Goal: Task Accomplishment & Management: Use online tool/utility

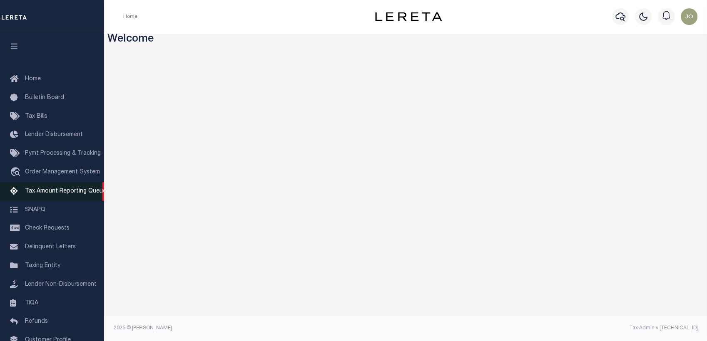
click at [73, 198] on link "Tax Amount Reporting Queue" at bounding box center [52, 191] width 104 height 19
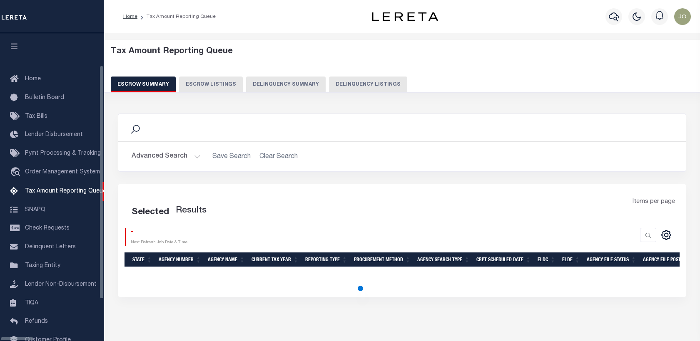
select select "100"
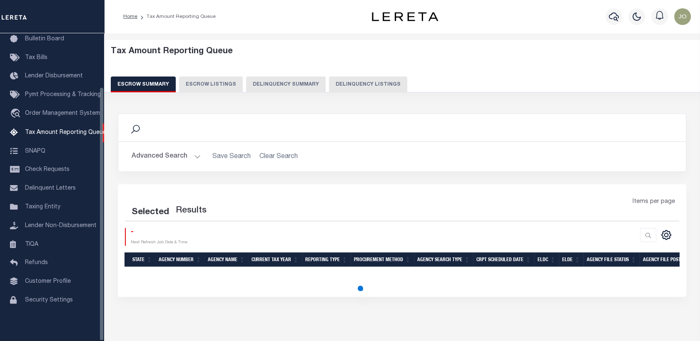
scroll to position [65, 0]
select select "100"
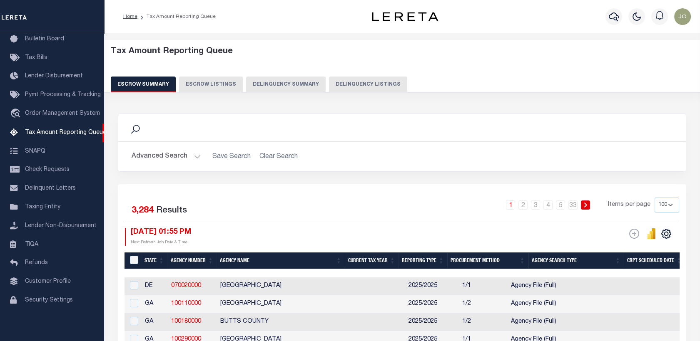
click at [262, 89] on button "Delinquency Summary" at bounding box center [286, 85] width 80 height 16
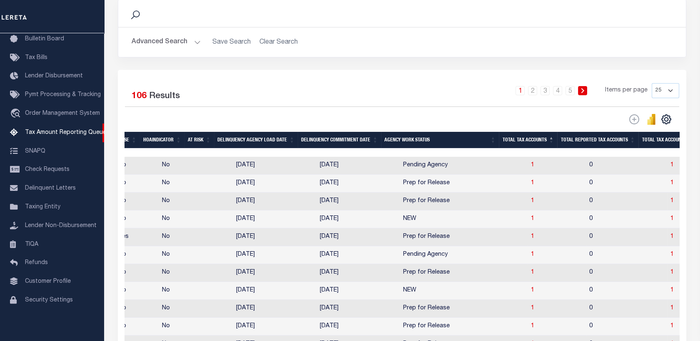
scroll to position [0, 564]
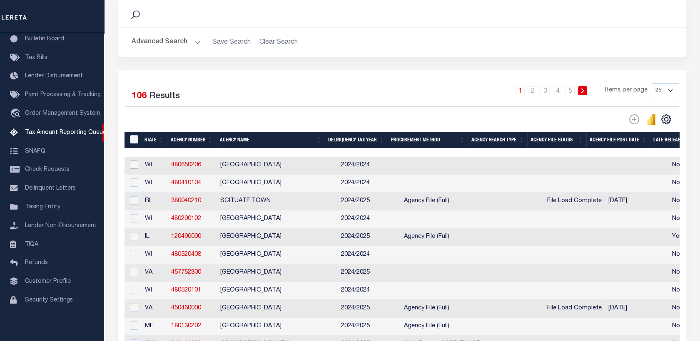
click at [132, 166] on input "checkbox" at bounding box center [134, 165] width 8 height 8
checkbox input "true"
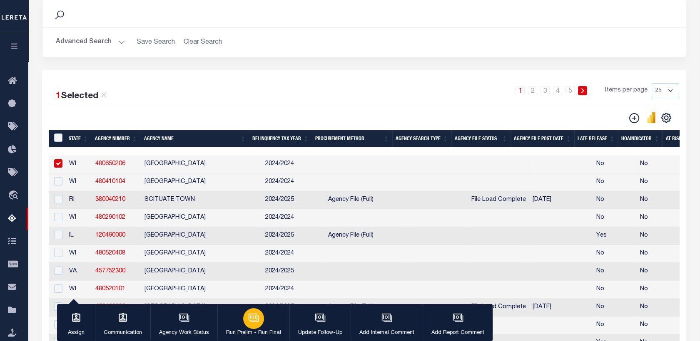
click at [261, 320] on div "button" at bounding box center [253, 318] width 21 height 21
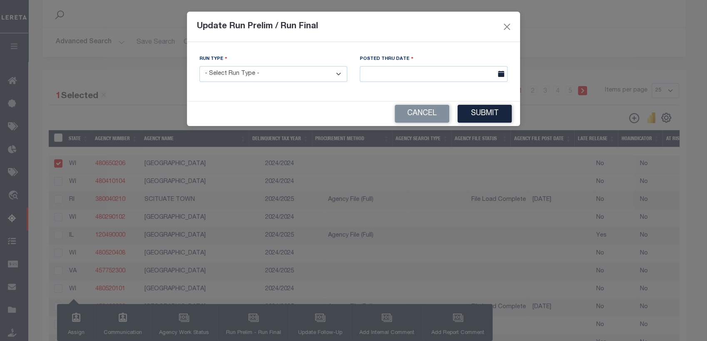
click at [253, 78] on select "- Select Run Type - Prelim Run Final Run" at bounding box center [273, 74] width 148 height 16
select select "P"
click at [199, 66] on select "- Select Run Type - Prelim Run Final Run" at bounding box center [273, 74] width 148 height 16
click at [376, 67] on input "text" at bounding box center [434, 74] width 148 height 16
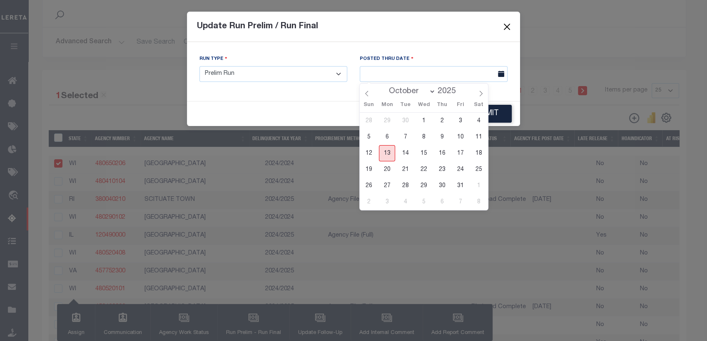
click at [387, 154] on span "13" at bounding box center [387, 153] width 16 height 16
type input "10/13/2025"
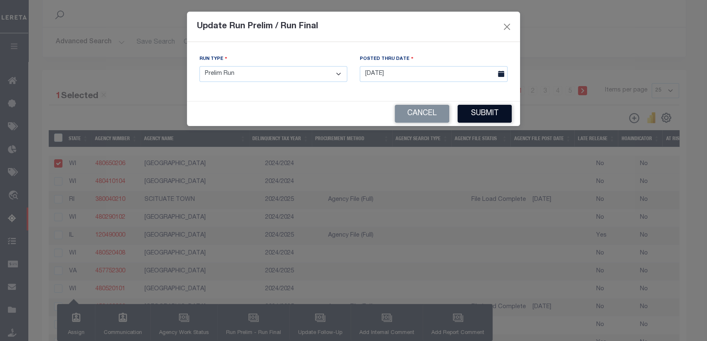
click at [474, 110] on button "Submit" at bounding box center [484, 114] width 54 height 18
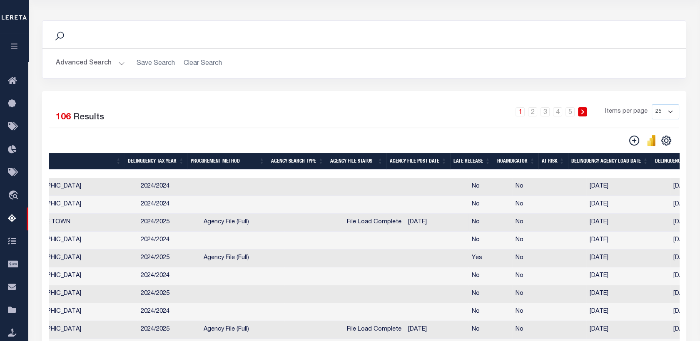
scroll to position [0, 0]
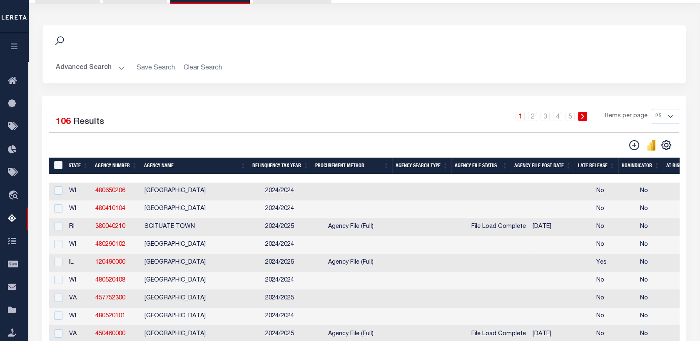
click at [112, 67] on button "Advanced Search" at bounding box center [90, 68] width 69 height 16
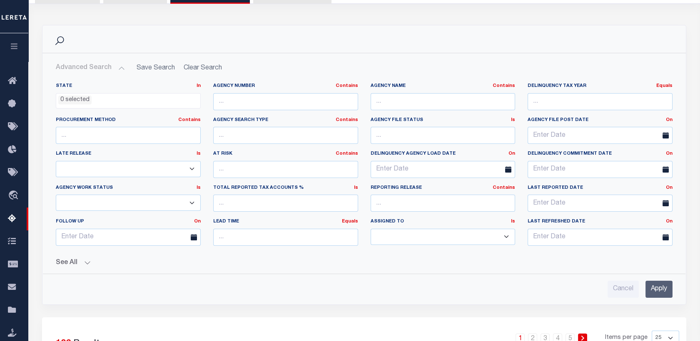
drag, startPoint x: 112, startPoint y: 67, endPoint x: 238, endPoint y: 102, distance: 131.0
click at [238, 102] on div "Advanced Search Save Search Clear Search SummaryGridWrapper_dynamictable_____De…" at bounding box center [364, 179] width 630 height 238
click at [238, 102] on input "text" at bounding box center [285, 101] width 145 height 17
paste input "050300000"
drag, startPoint x: 238, startPoint y: 102, endPoint x: 386, endPoint y: 68, distance: 152.0
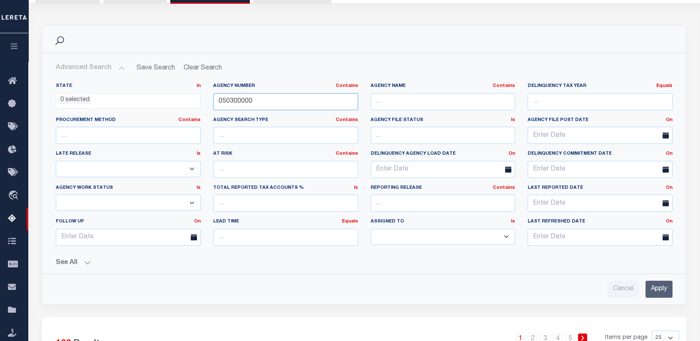
click at [386, 68] on div "Advanced Search Save Search Clear Search SummaryGridWrapper_dynamictable_____De…" at bounding box center [364, 179] width 630 height 238
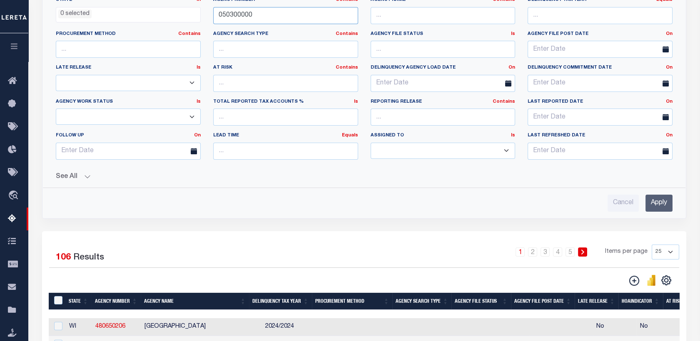
type input "050300000"
click at [656, 199] on input "Apply" at bounding box center [658, 203] width 27 height 17
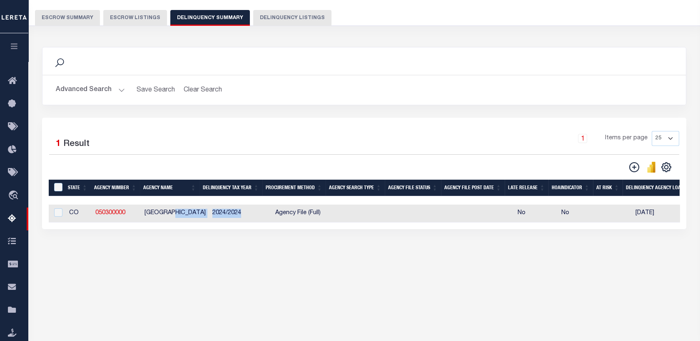
drag, startPoint x: 173, startPoint y: 224, endPoint x: 275, endPoint y: 219, distance: 101.7
drag, startPoint x: 275, startPoint y: 219, endPoint x: 232, endPoint y: 255, distance: 56.1
click at [232, 254] on div "Data sync process is currently running, you may face some response delays. Sear…" at bounding box center [364, 147] width 655 height 216
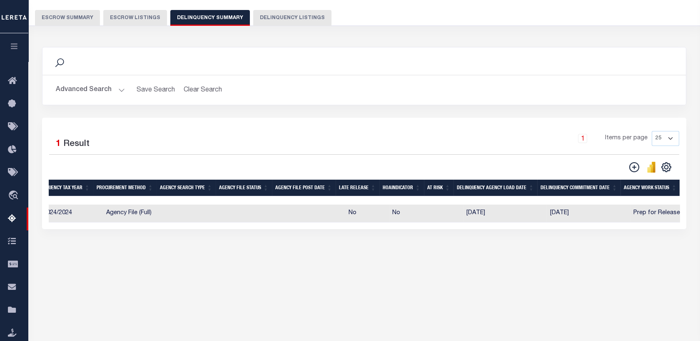
scroll to position [0, 84]
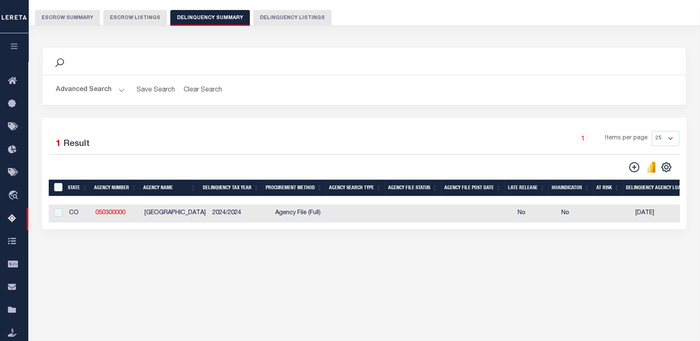
drag, startPoint x: 248, startPoint y: 229, endPoint x: 343, endPoint y: 226, distance: 95.8
click at [343, 226] on div "1 Selected 1 Result 1 Items per page 25 100 200 500 1000" at bounding box center [364, 174] width 644 height 112
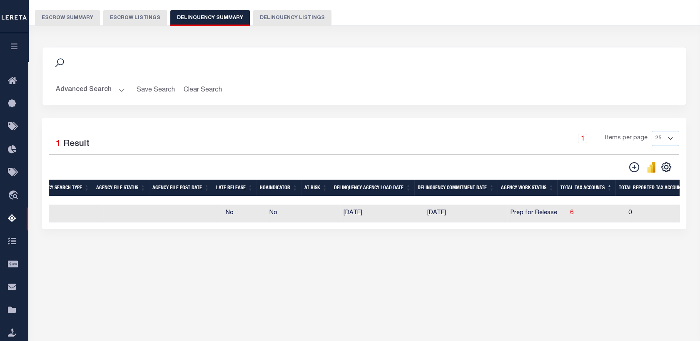
scroll to position [0, 346]
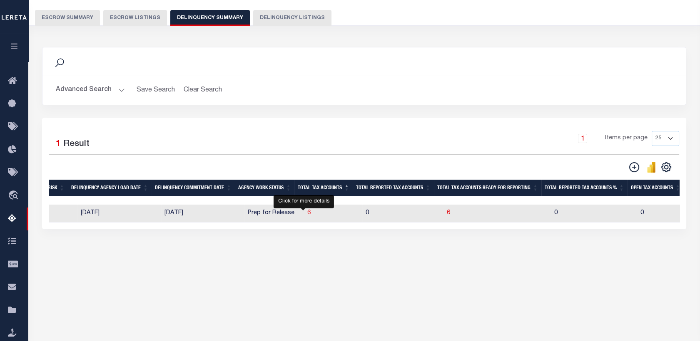
click at [307, 212] on span "6" at bounding box center [308, 213] width 3 height 6
select select "100"
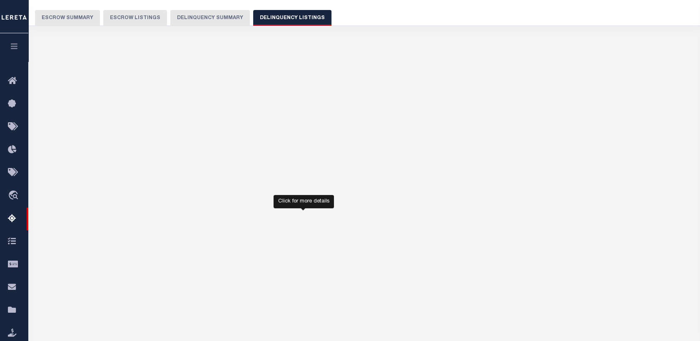
select select "100"
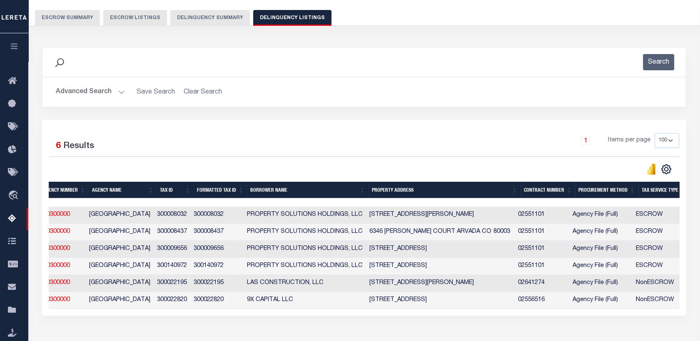
scroll to position [0, 142]
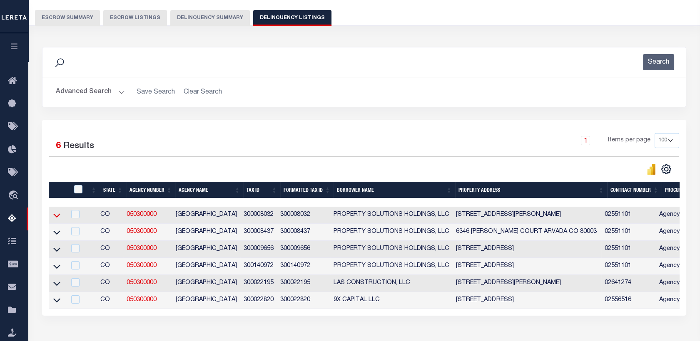
click at [57, 218] on icon at bounding box center [56, 215] width 7 height 9
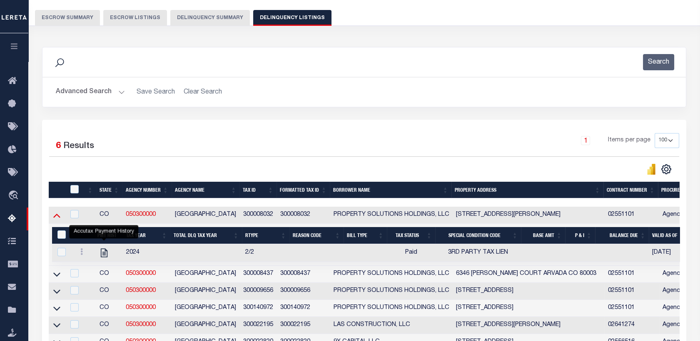
click at [60, 218] on icon at bounding box center [56, 216] width 7 height 4
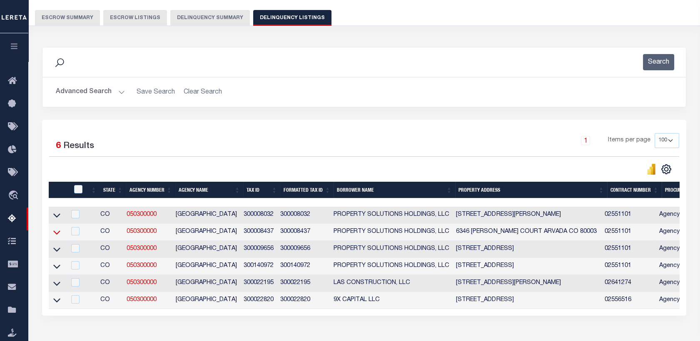
click at [57, 231] on icon at bounding box center [56, 232] width 7 height 9
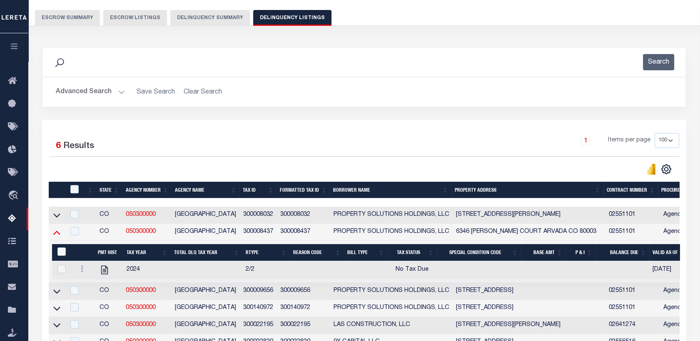
click at [58, 237] on icon at bounding box center [56, 232] width 7 height 9
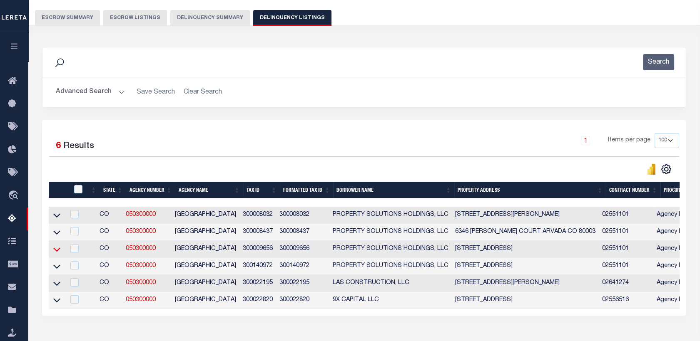
click at [58, 251] on icon at bounding box center [56, 249] width 7 height 9
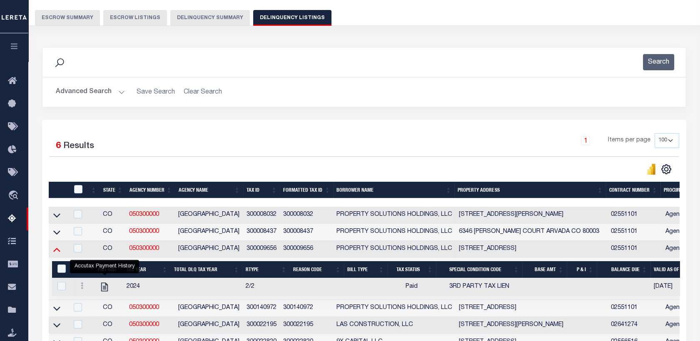
click at [58, 254] on icon at bounding box center [56, 249] width 7 height 9
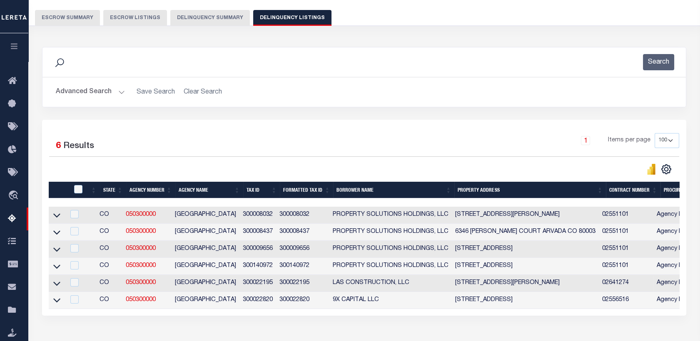
click at [59, 275] on td at bounding box center [57, 266] width 16 height 17
checkbox input "true"
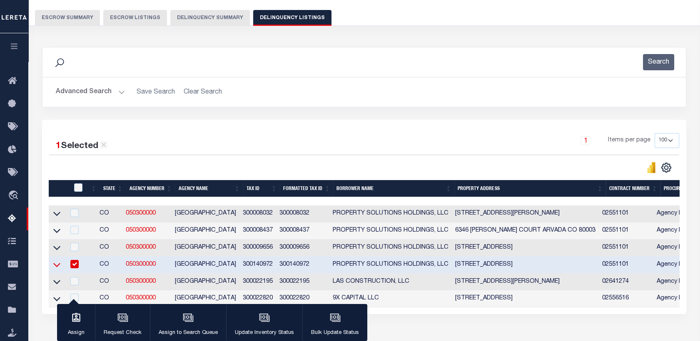
click at [59, 268] on icon at bounding box center [56, 265] width 7 height 9
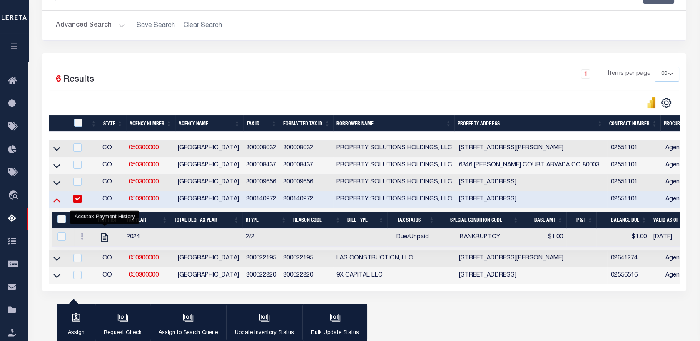
click at [57, 203] on icon at bounding box center [56, 200] width 7 height 9
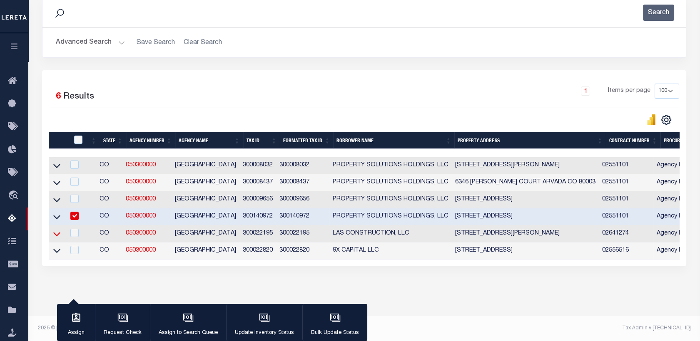
click at [57, 232] on icon at bounding box center [56, 234] width 7 height 9
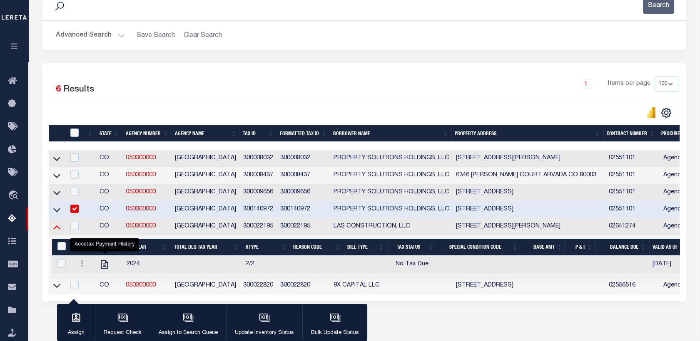
click at [60, 230] on icon at bounding box center [56, 228] width 7 height 4
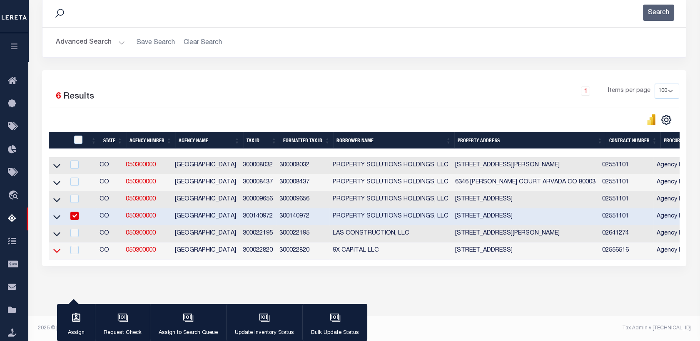
click at [57, 248] on icon at bounding box center [56, 250] width 7 height 9
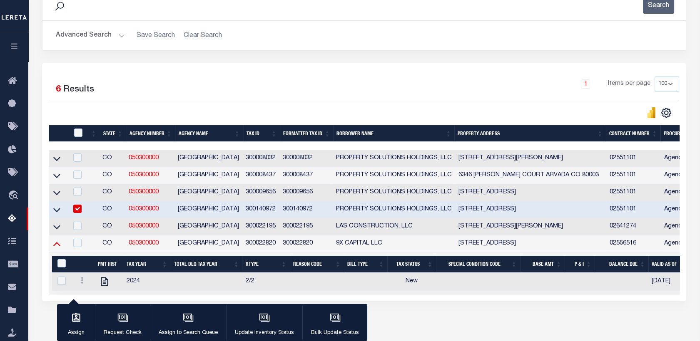
click at [59, 247] on icon at bounding box center [56, 245] width 7 height 4
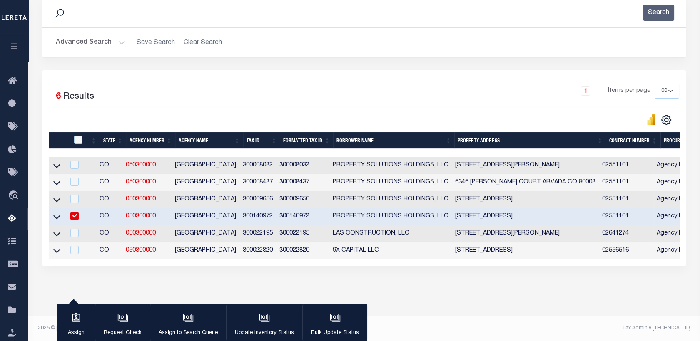
click at [364, 100] on div "1 Selected 6 Results 1 Items per page 10 25 50 100 500" at bounding box center [363, 105] width 643 height 42
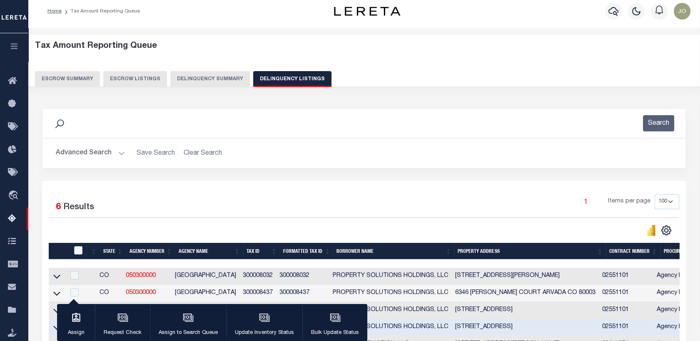
click at [210, 77] on button "Delinquency Summary" at bounding box center [210, 79] width 80 height 16
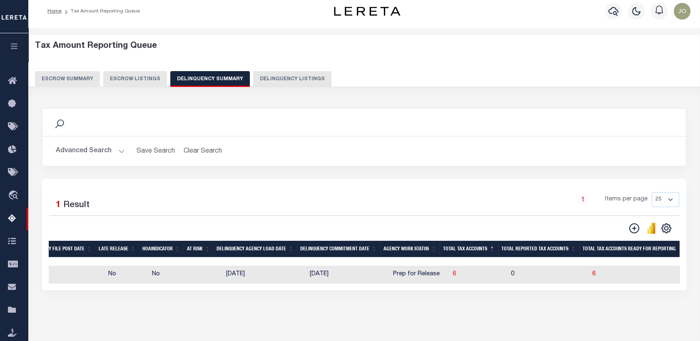
click at [218, 272] on td at bounding box center [208, 275] width 30 height 18
checkbox input "true"
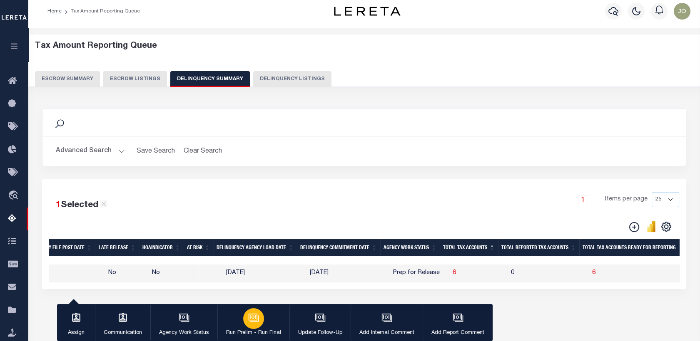
click at [250, 319] on icon "button" at bounding box center [253, 318] width 6 height 4
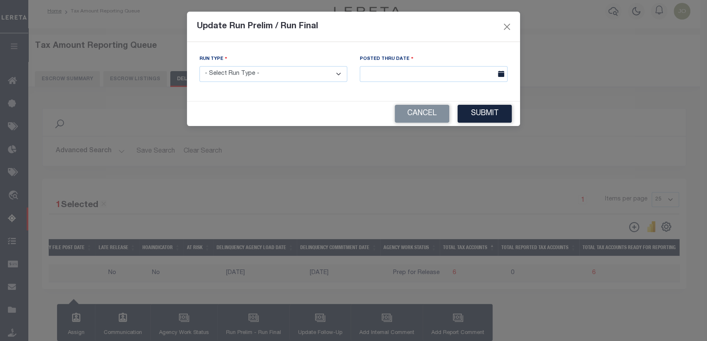
click at [240, 72] on select "- Select Run Type - Prelim Run Final Run" at bounding box center [273, 74] width 148 height 16
click at [199, 66] on select "- Select Run Type - Prelim Run Final Run" at bounding box center [273, 74] width 148 height 16
click at [250, 78] on select "- Select Run Type - Prelim Run Final Run" at bounding box center [273, 74] width 148 height 16
select select "P"
click at [199, 66] on select "- Select Run Type - Prelim Run Final Run" at bounding box center [273, 74] width 148 height 16
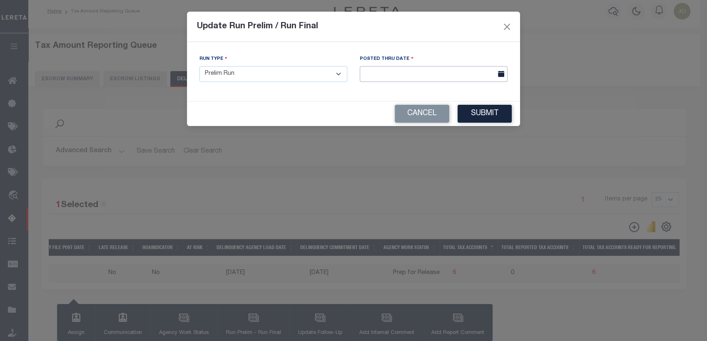
click at [380, 78] on input "text" at bounding box center [434, 74] width 148 height 16
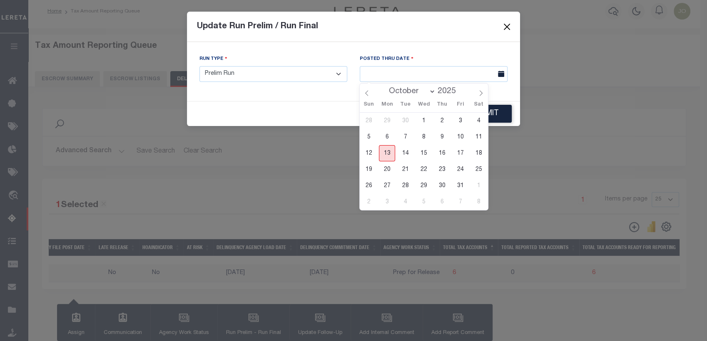
click at [389, 148] on span "13" at bounding box center [387, 153] width 16 height 16
type input "10/13/2025"
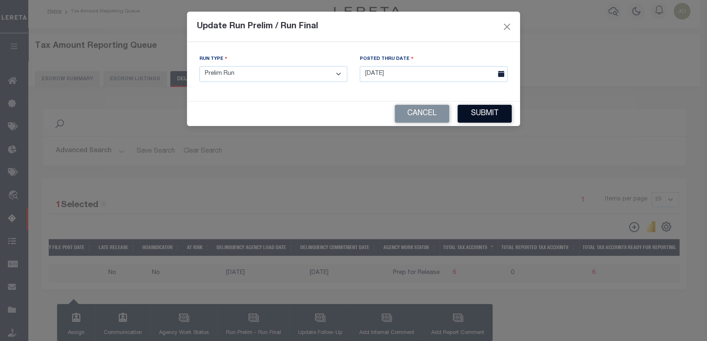
click at [482, 118] on button "Submit" at bounding box center [484, 114] width 54 height 18
